Goal: Register for event/course

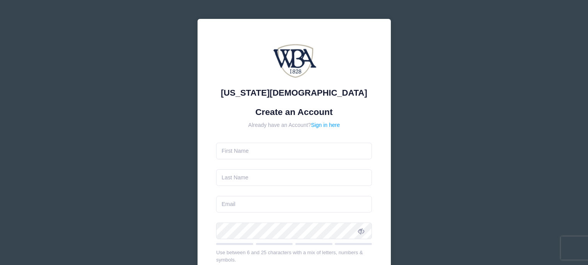
type input "[PERSON_NAME]"
type input "[EMAIL_ADDRESS][DOMAIN_NAME]"
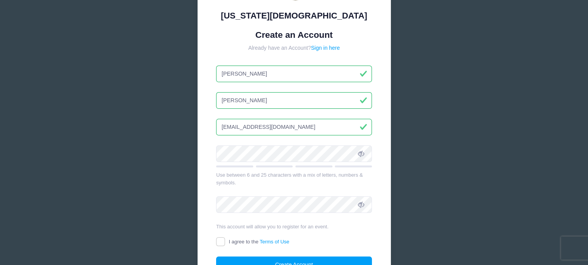
scroll to position [116, 0]
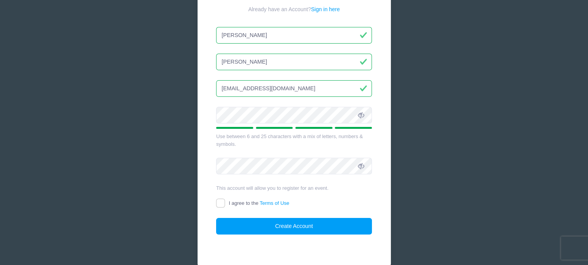
click at [358, 118] on icon at bounding box center [361, 115] width 6 height 6
click at [221, 204] on input "I agree to the Terms of Use" at bounding box center [220, 203] width 9 height 9
checkbox input "true"
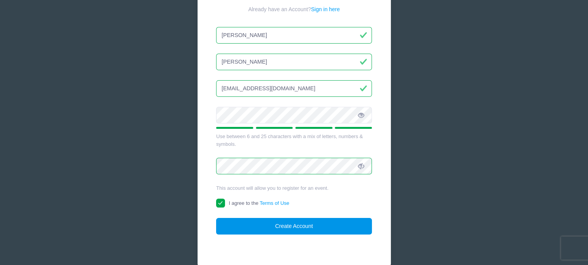
click at [284, 229] on button "Create Account" at bounding box center [294, 226] width 156 height 17
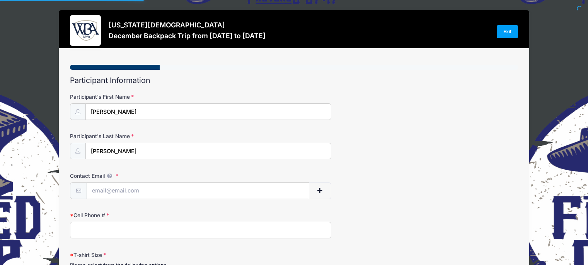
select select
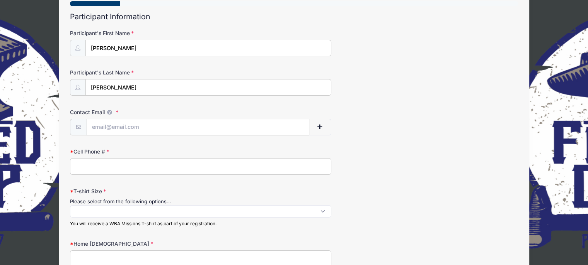
scroll to position [77, 0]
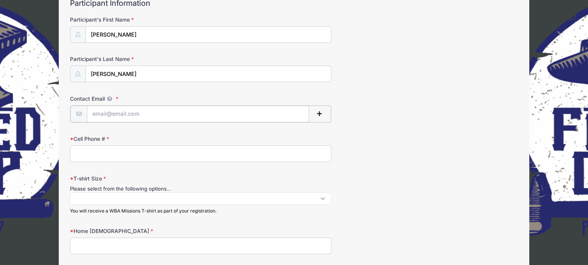
click at [107, 119] on input "Contact Email" at bounding box center [198, 114] width 222 height 17
type input "[EMAIL_ADDRESS][DOMAIN_NAME]"
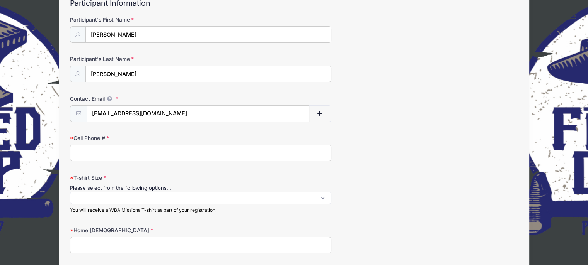
type input "4788041678"
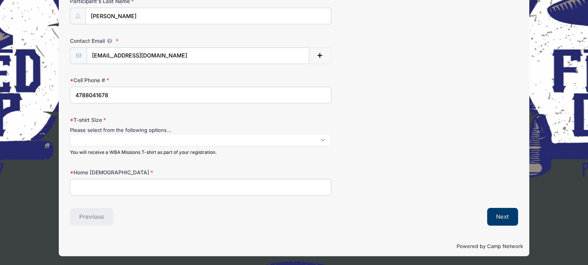
scroll to position [0, 0]
click at [323, 139] on span at bounding box center [200, 140] width 261 height 12
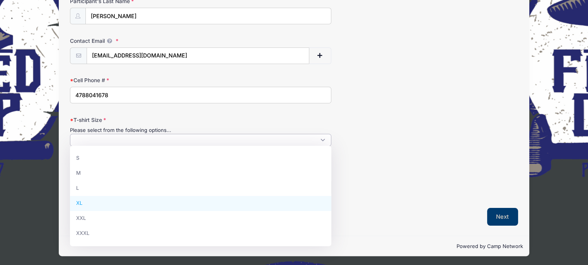
select select "XL"
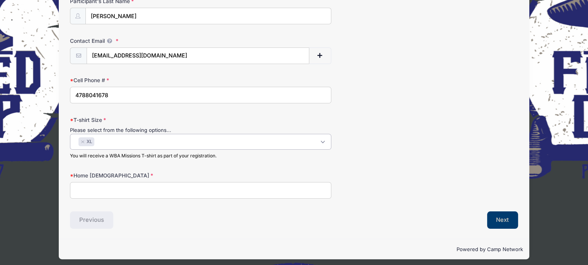
scroll to position [138, 0]
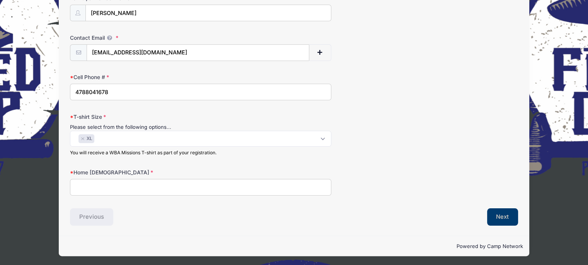
click at [119, 192] on input "Home Church" at bounding box center [200, 187] width 261 height 17
type input "Northside"
click at [508, 214] on button "Next" at bounding box center [502, 218] width 31 height 18
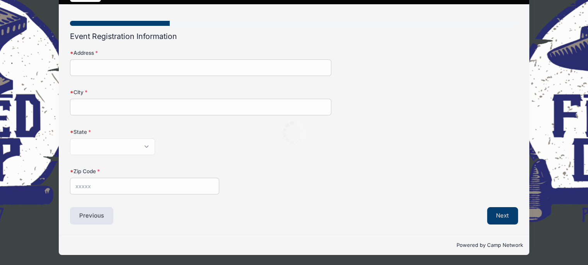
scroll to position [0, 0]
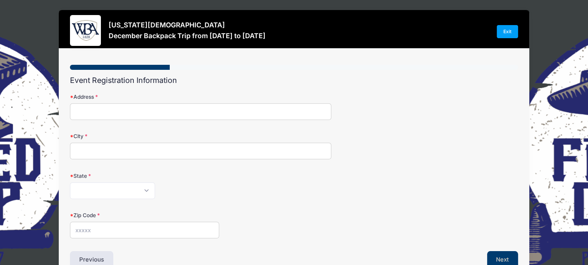
click at [100, 113] on input "Address" at bounding box center [200, 112] width 261 height 17
type input "1860 HOLLY HILL ROAD"
type input "Milledgeville"
select select "GA"
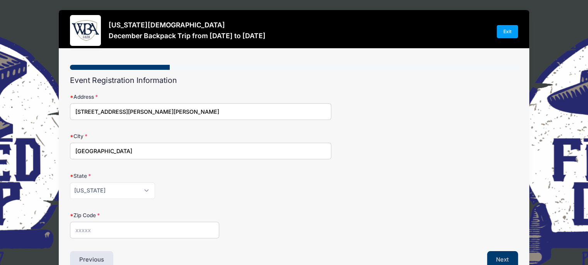
type input "31061"
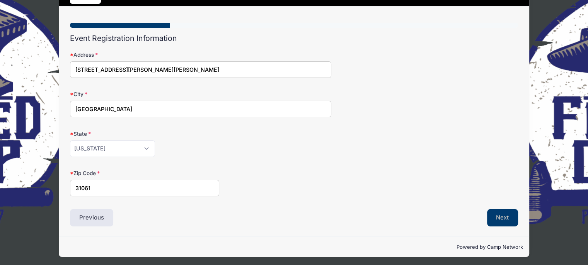
scroll to position [43, 0]
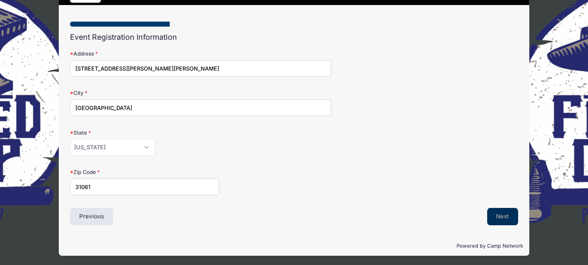
click at [497, 220] on button "Next" at bounding box center [502, 217] width 31 height 18
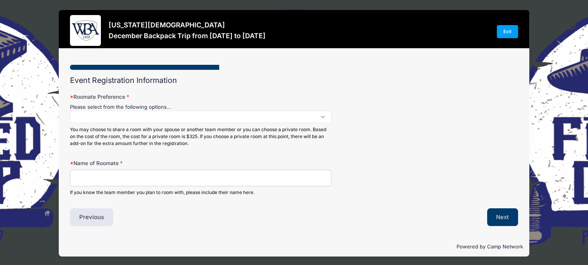
scroll to position [0, 0]
click at [326, 117] on span at bounding box center [200, 117] width 261 height 12
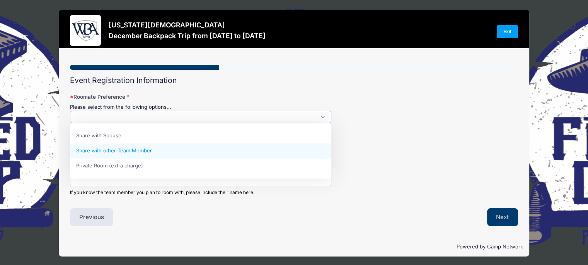
select select "Share with other Team Member"
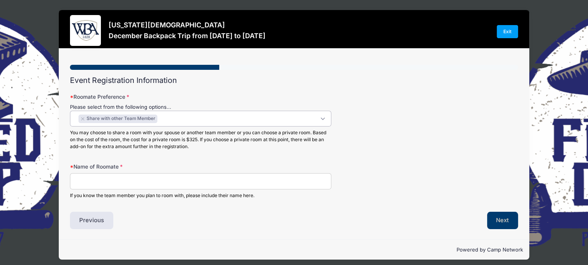
scroll to position [7, 0]
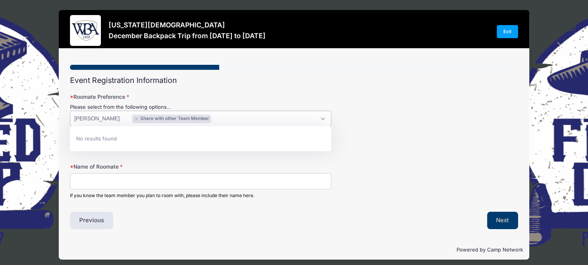
type textarea "Toni Holloway"
click at [251, 144] on li "No results found" at bounding box center [200, 138] width 261 height 15
drag, startPoint x: 125, startPoint y: 118, endPoint x: 70, endPoint y: 103, distance: 57.6
click at [70, 104] on div "Please select from the following options... Share with Spouse Share with other …" at bounding box center [200, 127] width 261 height 47
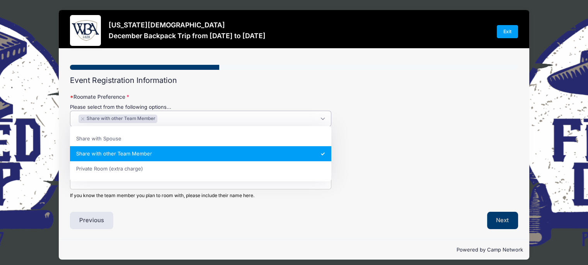
select select
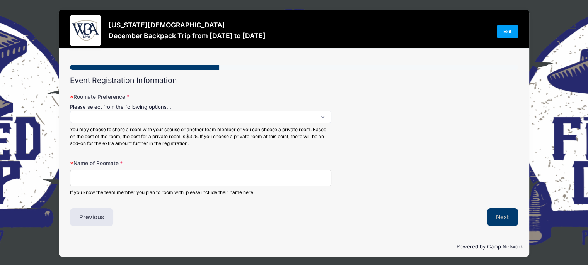
click at [95, 176] on input "Name of Roomate" at bounding box center [200, 178] width 261 height 17
type input "Toni Holloway"
click at [496, 221] on button "Next" at bounding box center [502, 218] width 31 height 18
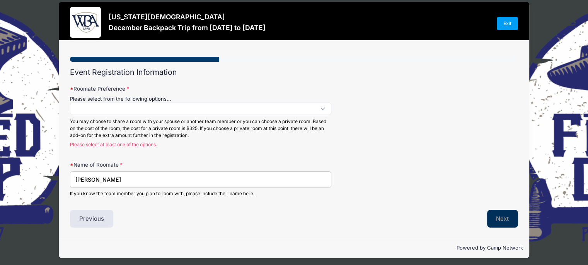
scroll to position [0, 0]
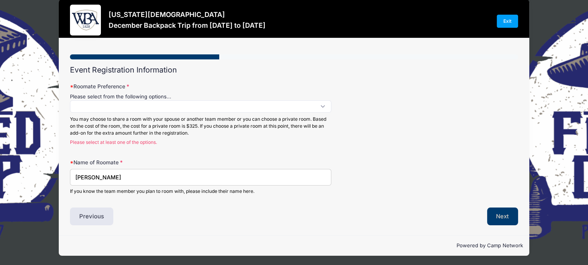
click at [319, 107] on span at bounding box center [200, 106] width 261 height 12
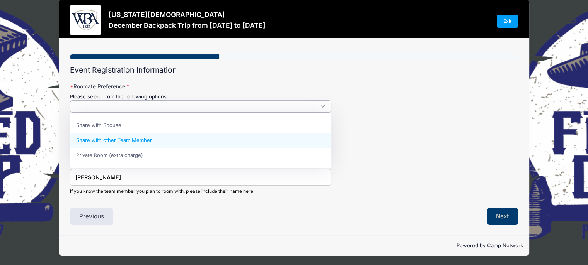
select select "Share with other Team Member"
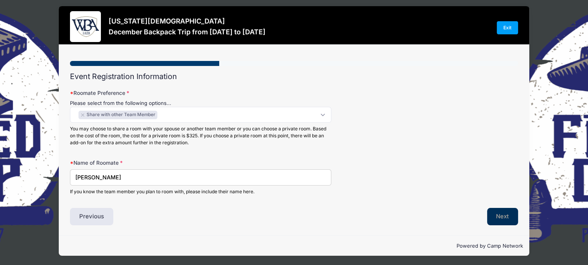
click at [495, 218] on button "Next" at bounding box center [502, 217] width 31 height 18
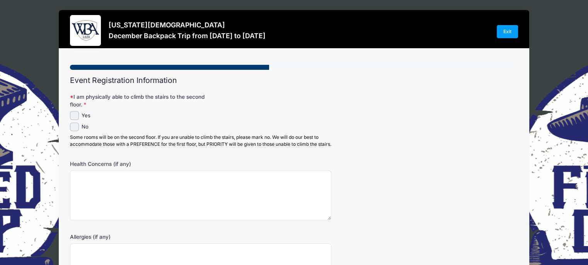
scroll to position [0, 0]
click at [74, 115] on input "Yes" at bounding box center [74, 115] width 9 height 9
checkbox input "true"
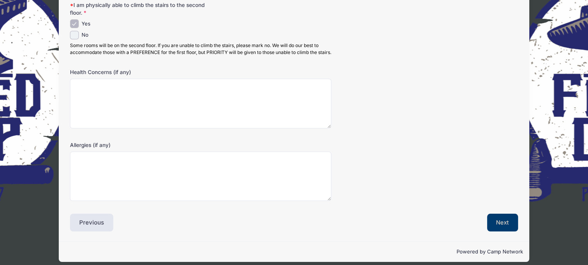
scroll to position [105, 0]
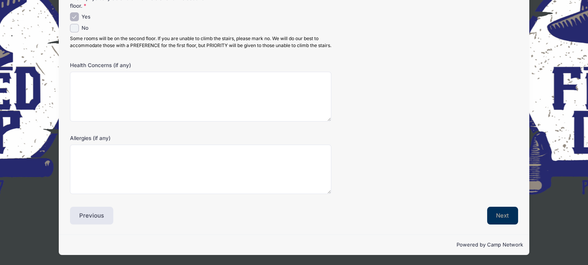
click at [500, 215] on button "Next" at bounding box center [502, 216] width 31 height 18
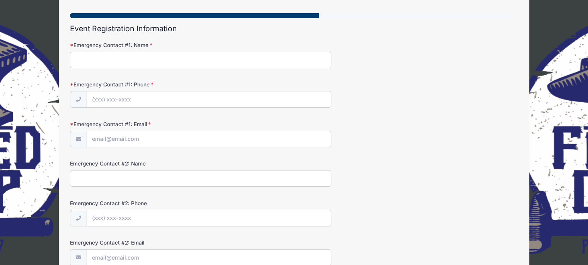
scroll to position [0, 0]
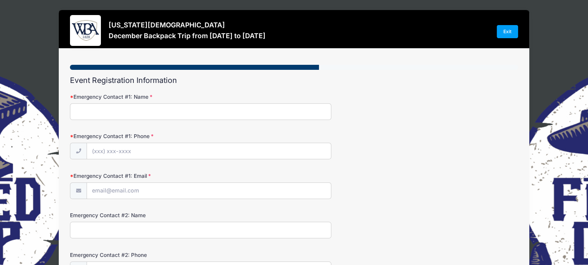
click at [107, 110] on input "Emergency Contact #1: Name" at bounding box center [200, 112] width 261 height 17
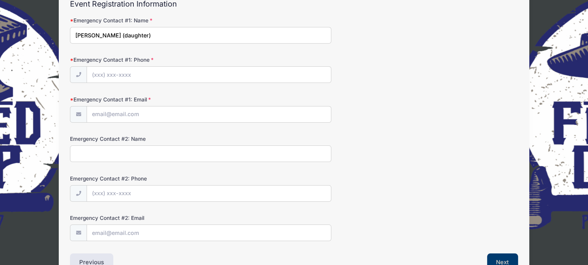
scroll to position [116, 0]
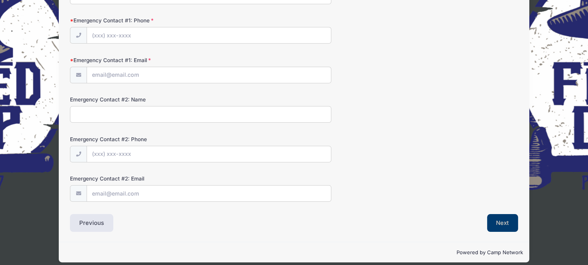
type input "Allison Merritt (daughter)"
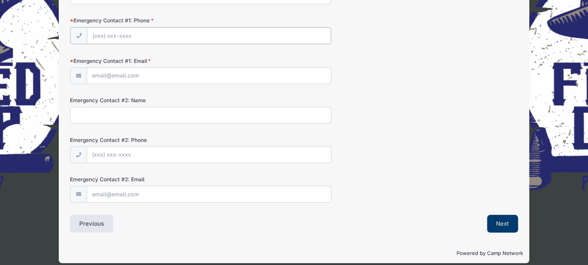
click at [114, 34] on input "Emergency Contact #1: Phone" at bounding box center [209, 35] width 244 height 17
type input "(478) 696-3303"
click at [99, 78] on input "Emergency Contact #1: Email" at bounding box center [209, 75] width 244 height 17
type input "s"
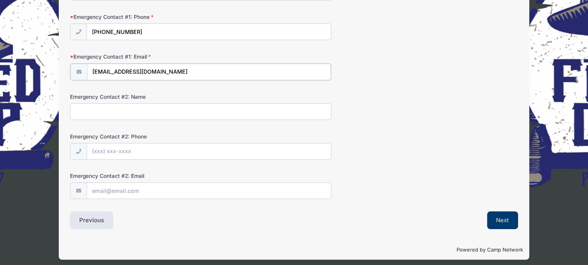
scroll to position [122, 0]
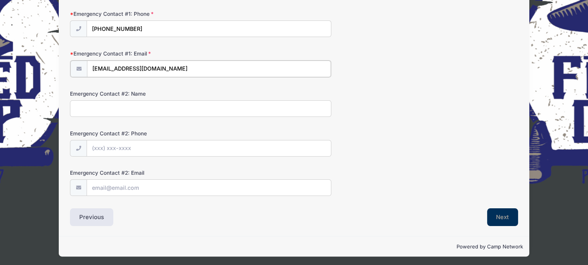
type input "allisonemerritt@gmail.com"
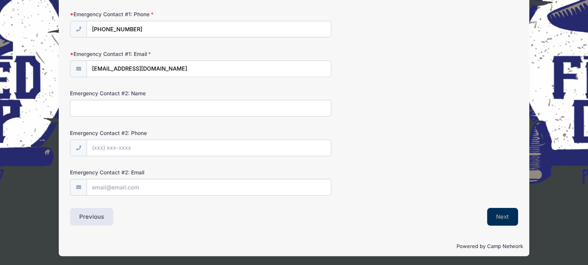
click at [498, 217] on button "Next" at bounding box center [502, 217] width 31 height 18
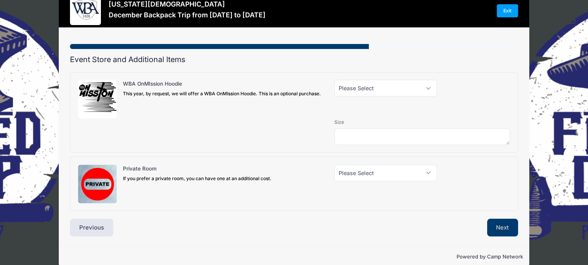
scroll to position [32, 0]
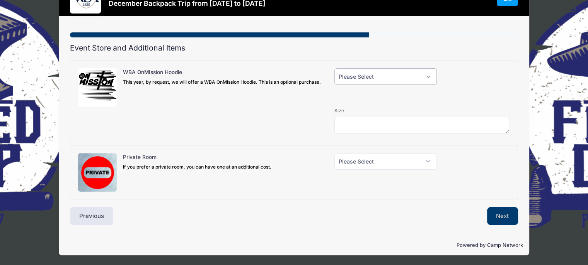
click at [427, 80] on select "Please Select Yes (+$40.00) No" at bounding box center [385, 76] width 102 height 17
click at [428, 79] on select "Please Select Yes (+$40.00) No" at bounding box center [385, 76] width 102 height 17
click at [498, 215] on button "Next" at bounding box center [502, 216] width 31 height 18
click at [426, 78] on select "Please Select Yes (+$40.00) No" at bounding box center [385, 76] width 102 height 17
select select "0"
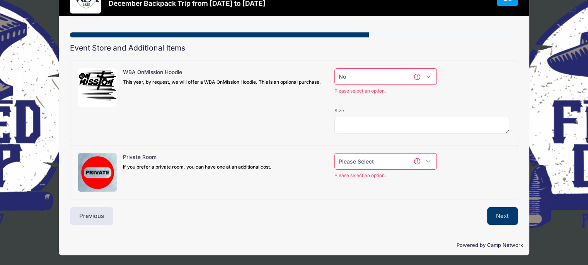
click at [334, 68] on select "Please Select Yes (+$40.00) No" at bounding box center [385, 76] width 102 height 17
click at [428, 160] on select "Please Select Yes (+$150.00) No" at bounding box center [385, 161] width 102 height 17
select select "0"
click at [334, 153] on select "Please Select Yes (+$150.00) No" at bounding box center [385, 161] width 102 height 17
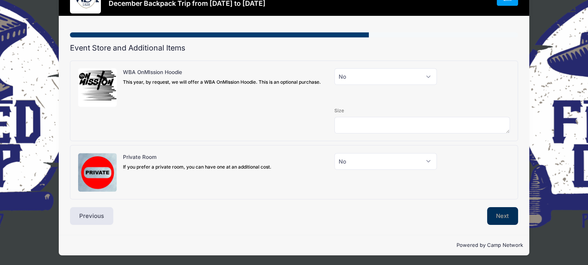
click at [498, 219] on button "Next" at bounding box center [502, 216] width 31 height 18
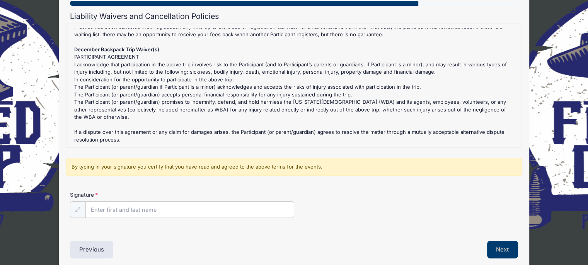
scroll to position [77, 0]
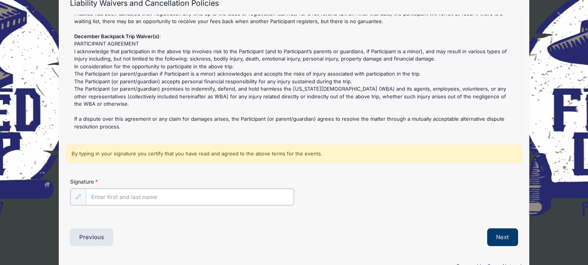
click at [141, 197] on input "Signature" at bounding box center [190, 197] width 208 height 17
type input "Gloria Burke"
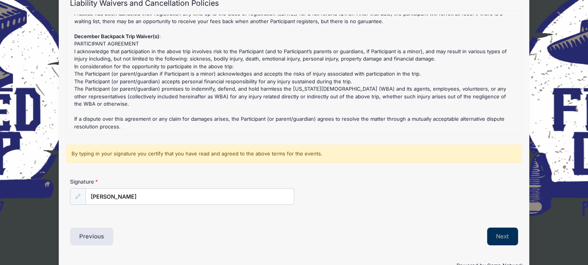
click at [509, 233] on button "Next" at bounding box center [502, 237] width 31 height 18
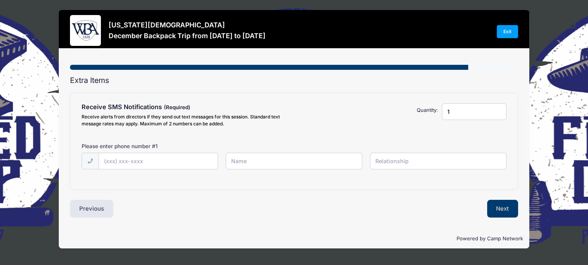
scroll to position [0, 0]
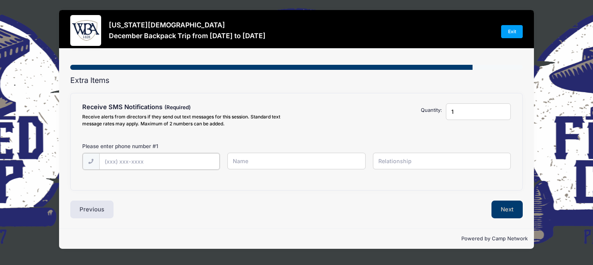
click at [114, 161] on input "text" at bounding box center [159, 161] width 121 height 17
type input "(478) 804-1678"
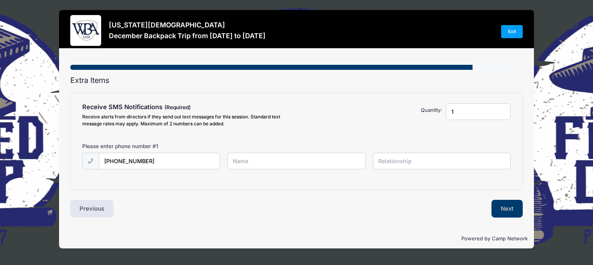
click at [245, 166] on input "text" at bounding box center [297, 161] width 138 height 17
click at [251, 164] on input "[PERSON_NAME]" at bounding box center [297, 161] width 138 height 17
drag, startPoint x: 247, startPoint y: 161, endPoint x: 224, endPoint y: 162, distance: 22.8
click at [224, 162] on div "[PERSON_NAME]" at bounding box center [297, 161] width 146 height 17
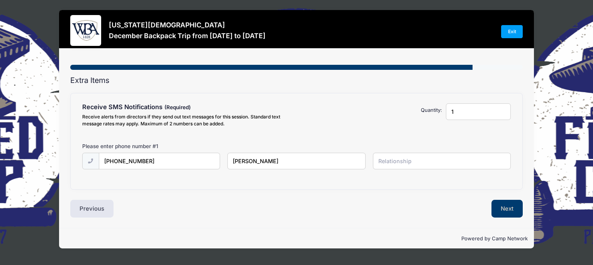
type input "a"
type input "Gloria Burke"
type input "self"
click at [503, 214] on button "Next" at bounding box center [507, 209] width 31 height 18
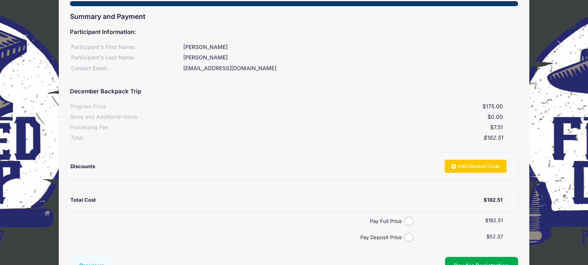
scroll to position [77, 0]
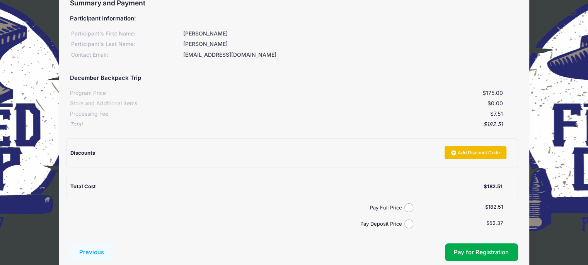
click at [492, 155] on link "Add Discount Code" at bounding box center [475, 152] width 62 height 13
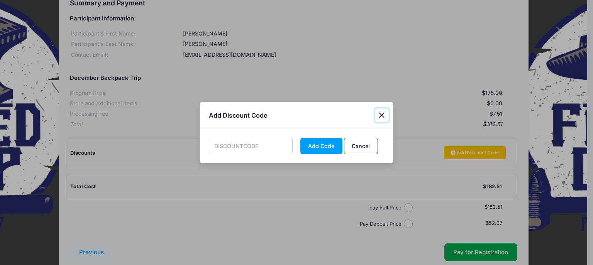
click at [382, 115] on button "Close" at bounding box center [382, 116] width 14 height 14
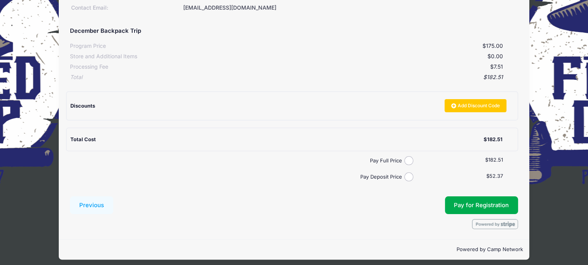
scroll to position [128, 0]
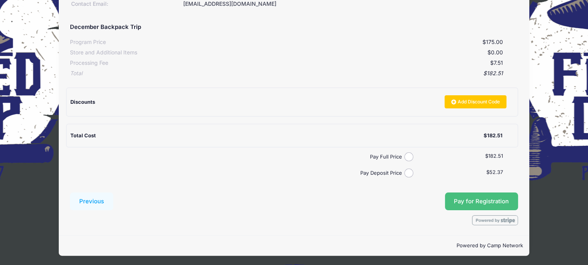
click at [452, 200] on button "Pay for Registration" at bounding box center [481, 202] width 73 height 18
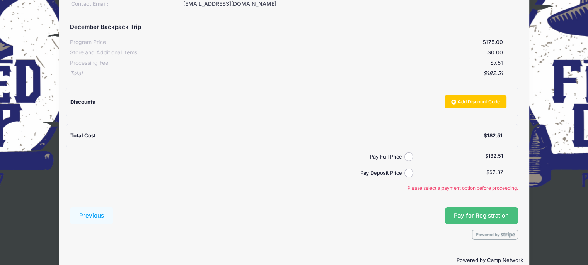
scroll to position [143, 0]
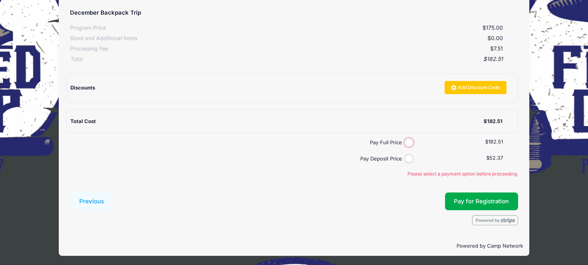
click at [409, 141] on input "Pay Full Price" at bounding box center [408, 142] width 9 height 9
radio input "true"
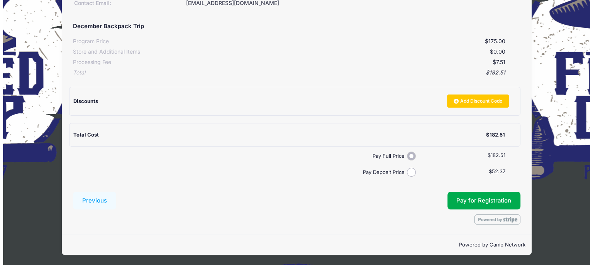
scroll to position [128, 0]
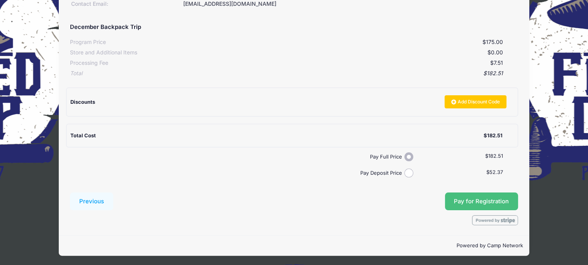
click at [471, 198] on button "Pay for Registration" at bounding box center [481, 202] width 73 height 18
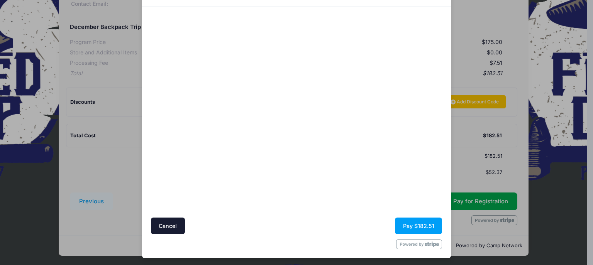
scroll to position [45, 0]
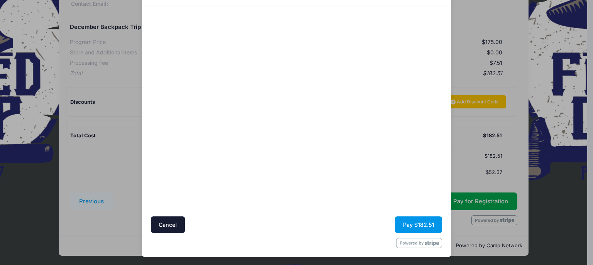
click at [418, 226] on button "Pay $182.51" at bounding box center [418, 225] width 47 height 17
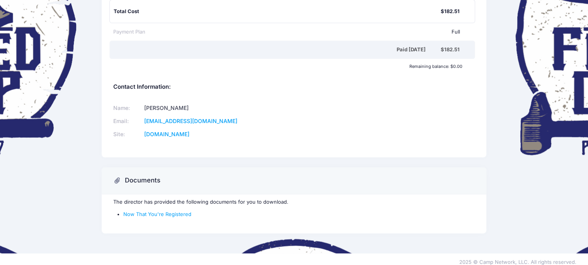
scroll to position [172, 0]
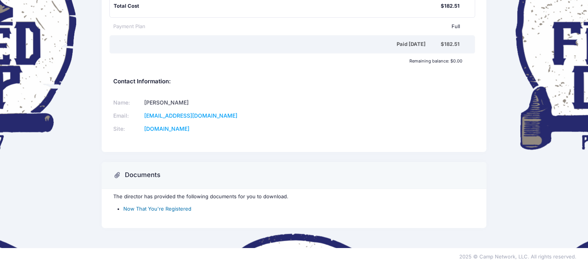
click at [180, 209] on link "Now That You're Registered" at bounding box center [157, 209] width 68 height 6
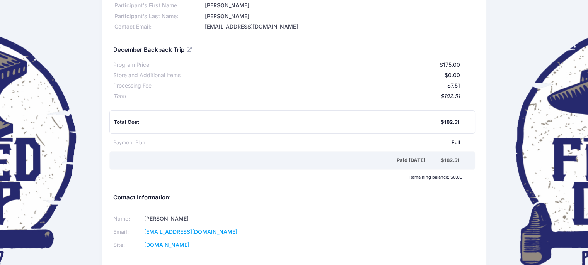
scroll to position [0, 0]
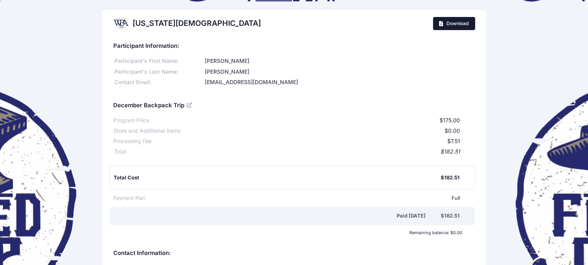
click at [453, 27] on link "Download" at bounding box center [454, 23] width 42 height 13
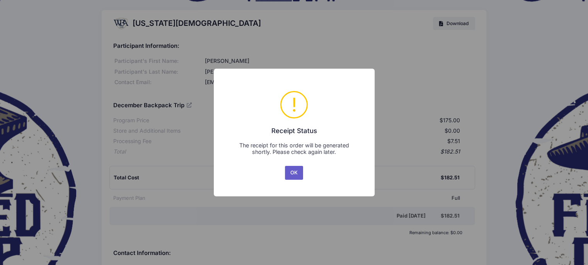
click at [294, 172] on button "OK" at bounding box center [294, 173] width 19 height 14
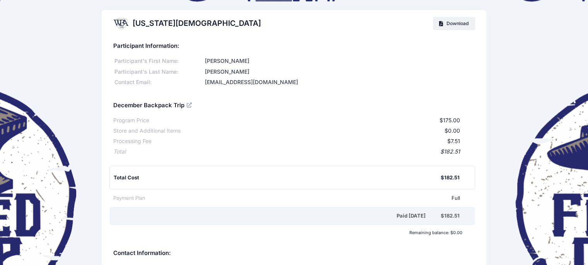
click at [116, 21] on div at bounding box center [120, 23] width 15 height 15
drag, startPoint x: 114, startPoint y: 20, endPoint x: 128, endPoint y: 51, distance: 33.2
click at [128, 51] on div "[US_STATE][DEMOGRAPHIC_DATA] Download Participant Information: Participant's Fi…" at bounding box center [294, 167] width 384 height 314
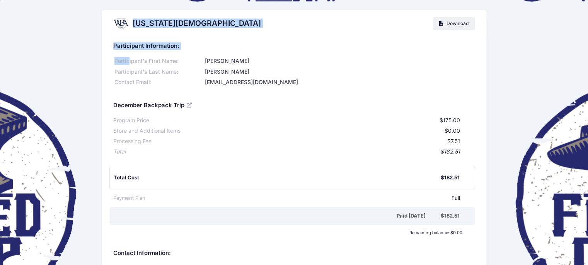
click at [118, 27] on div at bounding box center [120, 23] width 15 height 15
click at [115, 24] on div at bounding box center [120, 23] width 15 height 15
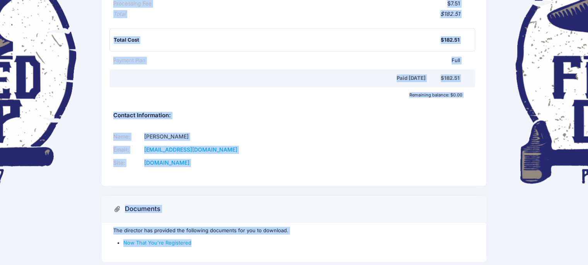
scroll to position [172, 0]
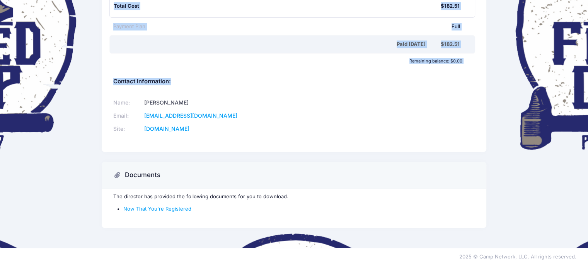
drag, startPoint x: 116, startPoint y: 23, endPoint x: 303, endPoint y: 133, distance: 217.1
copy div "[US_STATE][DEMOGRAPHIC_DATA] Download Participant Information: Participant's Fi…"
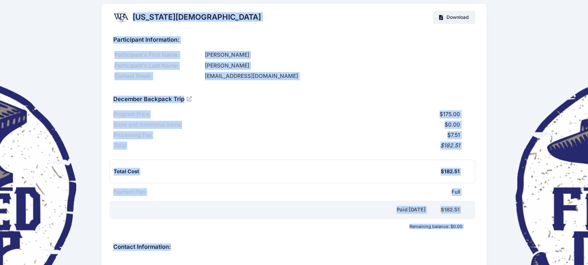
scroll to position [0, 0]
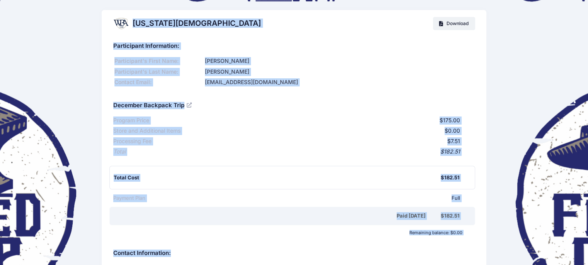
click at [130, 33] on div "[US_STATE][DEMOGRAPHIC_DATA]" at bounding box center [187, 24] width 148 height 22
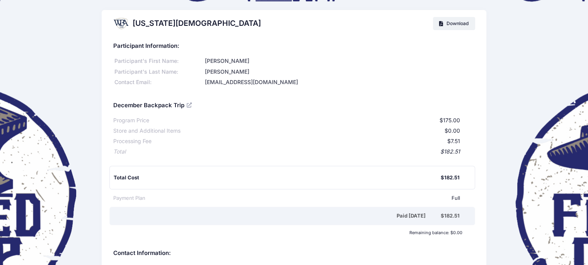
click at [125, 38] on div "Participant Information:" at bounding box center [294, 43] width 362 height 13
click at [112, 48] on div "Participant Information: Participant's First Name: [PERSON_NAME]'s Last Name: […" at bounding box center [294, 180] width 384 height 287
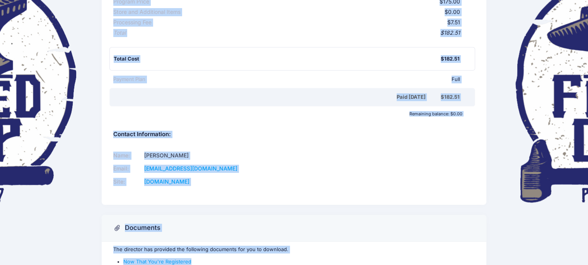
scroll to position [172, 0]
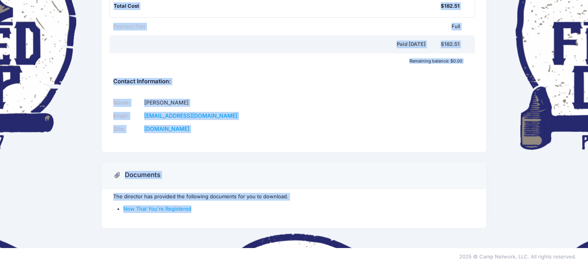
drag, startPoint x: 114, startPoint y: 47, endPoint x: 260, endPoint y: 133, distance: 169.1
click at [260, 133] on div "Participant Information: Participant's First Name: [PERSON_NAME]'s Last Name: […" at bounding box center [294, 8] width 384 height 287
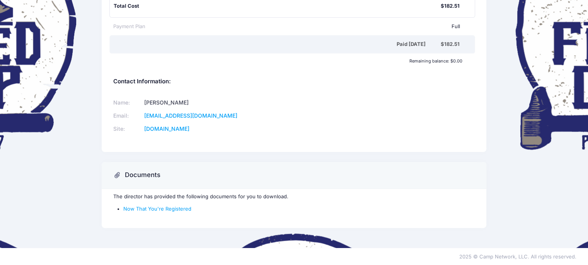
click at [345, 160] on div "[US_STATE][DEMOGRAPHIC_DATA] Download Participant Information: Participant's Fi…" at bounding box center [294, 38] width 392 height 400
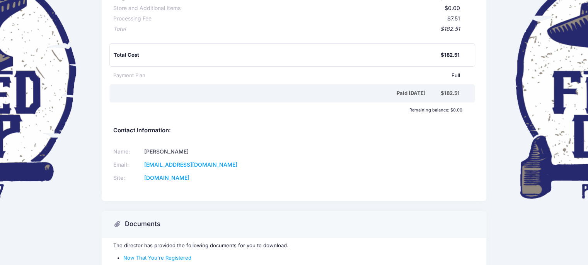
scroll to position [0, 0]
